Goal: Transaction & Acquisition: Purchase product/service

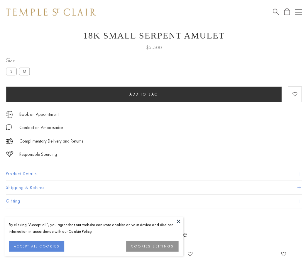
scroll to position [23, 0]
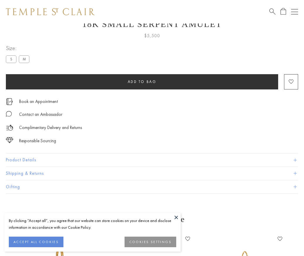
click at [142, 82] on span "Add to bag" at bounding box center [142, 81] width 29 height 5
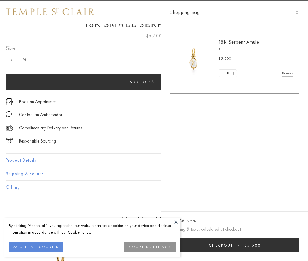
click at [245, 245] on button "Checkout $5,500" at bounding box center [234, 245] width 129 height 14
